Goal: Find contact information: Find contact information

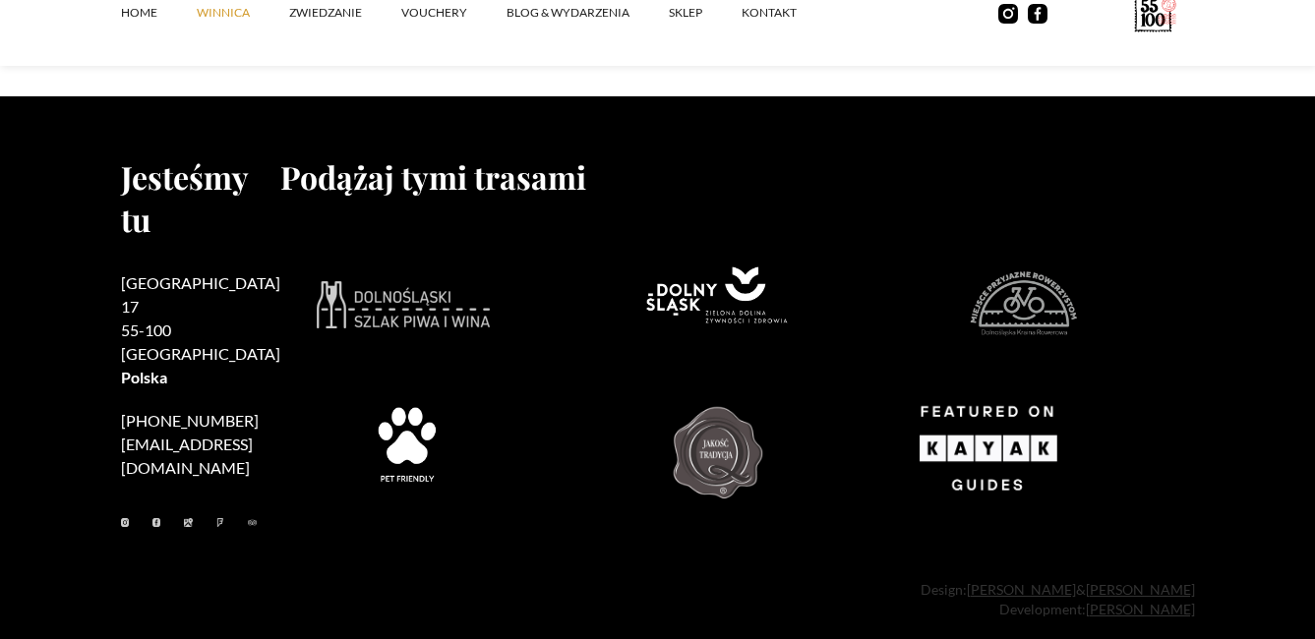
scroll to position [8423, 0]
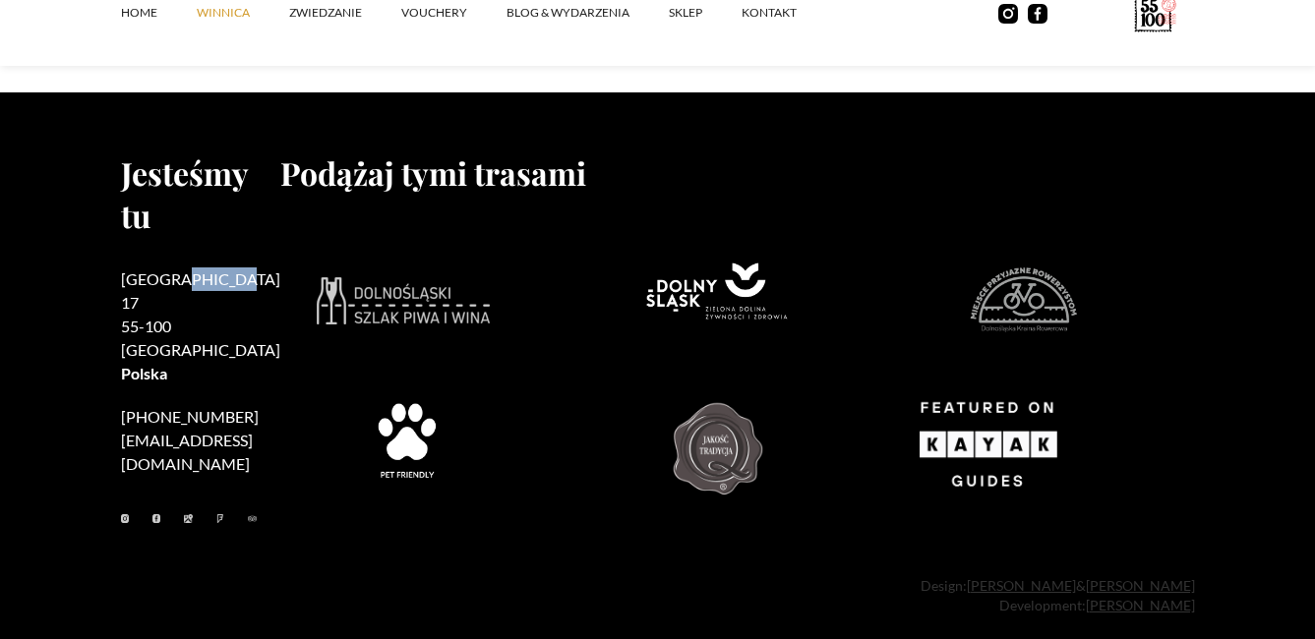
drag, startPoint x: 239, startPoint y: 277, endPoint x: 175, endPoint y: 284, distance: 64.3
click at [175, 284] on h2 "[STREET_ADDRESS]" at bounding box center [200, 327] width 159 height 118
drag, startPoint x: 175, startPoint y: 284, endPoint x: 328, endPoint y: 238, distance: 159.3
click at [328, 238] on div at bounding box center [737, 373] width 915 height 296
drag, startPoint x: 183, startPoint y: 282, endPoint x: 114, endPoint y: 277, distance: 69.0
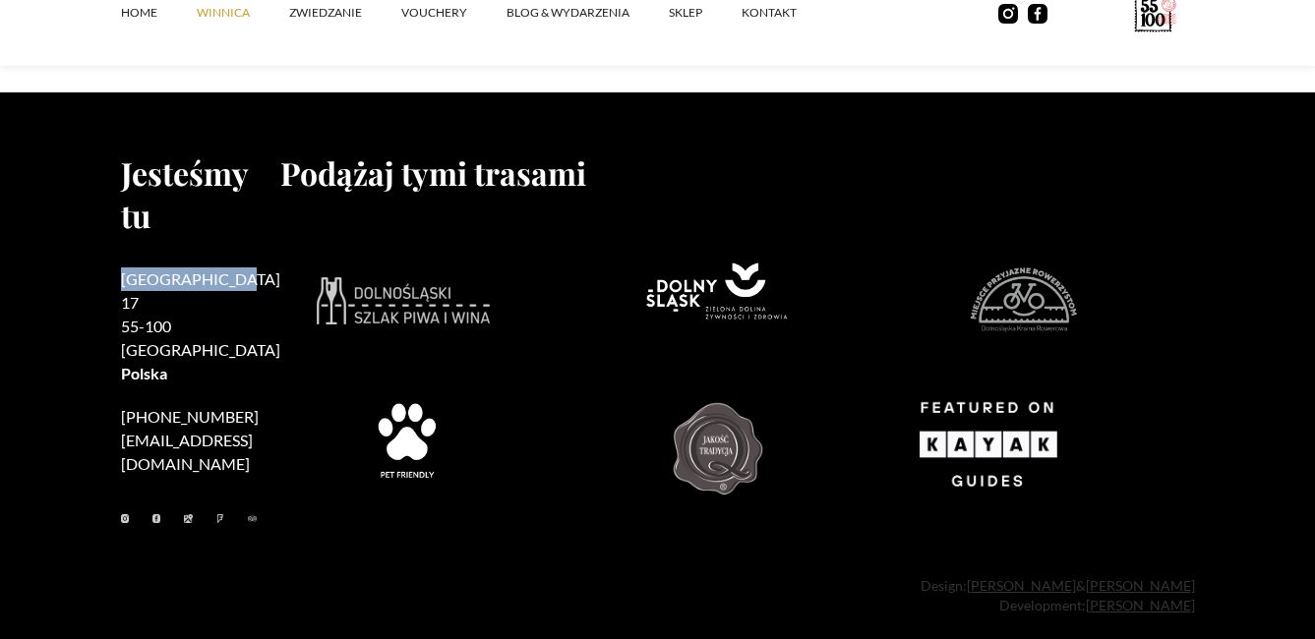
click at [114, 277] on footer "Jesteśmy tu [STREET_ADDRESS] [PHONE_NUMBER] [EMAIL_ADDRESS][DOMAIN_NAME] Podąża…" at bounding box center [657, 373] width 1315 height 563
drag, startPoint x: 114, startPoint y: 277, endPoint x: 140, endPoint y: 277, distance: 25.6
copy h2 "[GEOGRAPHIC_DATA] 17"
click at [306, 351] on div at bounding box center [737, 373] width 915 height 296
click at [477, 341] on div at bounding box center [737, 373] width 915 height 296
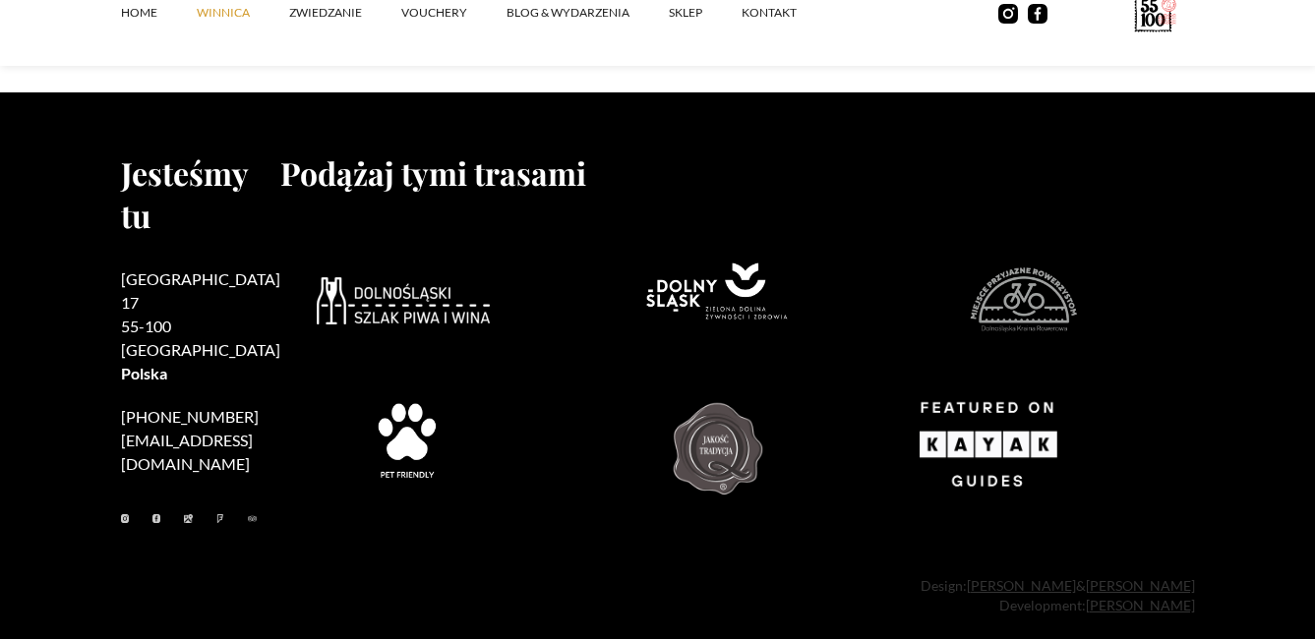
click at [374, 297] on img at bounding box center [403, 300] width 173 height 47
